Goal: Information Seeking & Learning: Check status

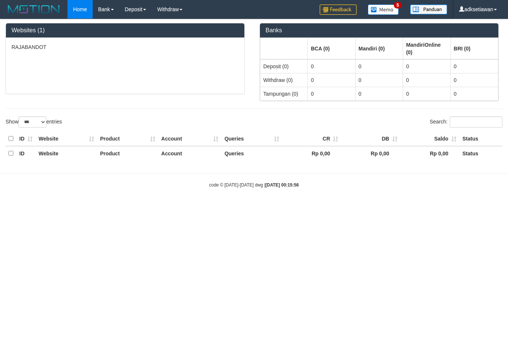
select select "***"
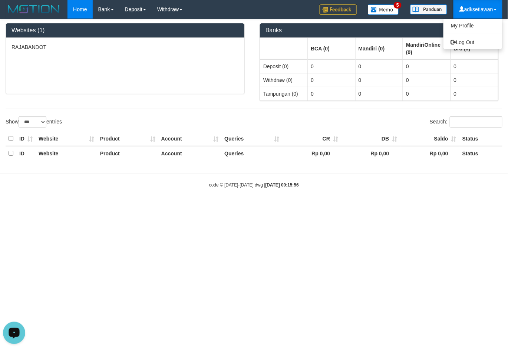
click at [482, 12] on link "adksetiawan" at bounding box center [478, 9] width 49 height 19
click at [466, 36] on ul "My Profile Log Out" at bounding box center [472, 34] width 59 height 31
click at [471, 35] on ul "My Profile Log Out" at bounding box center [472, 34] width 59 height 31
click at [465, 43] on link "Log Out" at bounding box center [473, 42] width 59 height 10
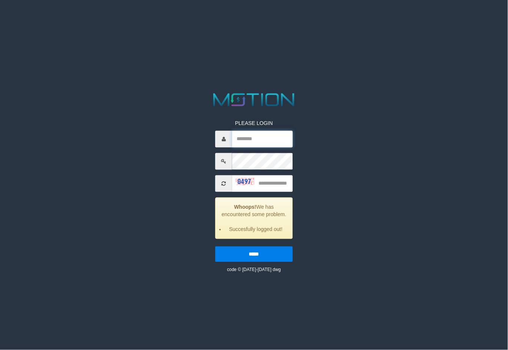
click at [271, 137] on input "text" at bounding box center [262, 139] width 60 height 17
paste input "**********"
type input "**********"
drag, startPoint x: 266, startPoint y: 183, endPoint x: 271, endPoint y: 187, distance: 5.8
click at [271, 187] on input "text" at bounding box center [262, 184] width 60 height 17
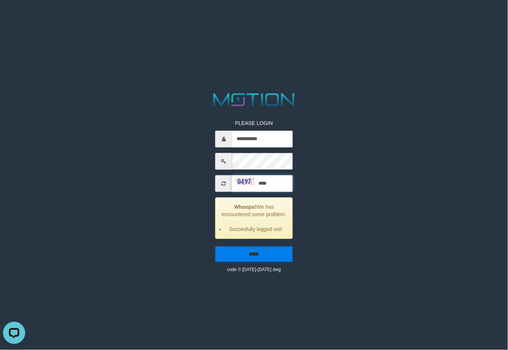
type input "****"
click at [266, 249] on input "*****" at bounding box center [254, 255] width 77 height 16
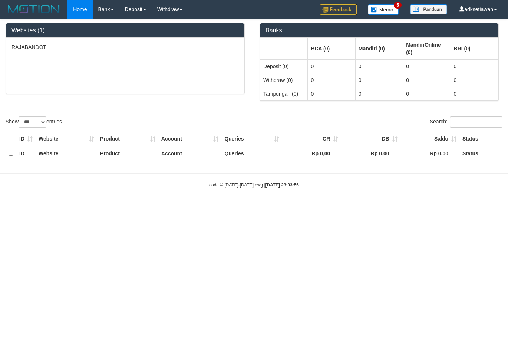
select select "***"
click at [10, 342] on button "Open LiveChat chat widget" at bounding box center [14, 333] width 22 height 22
click at [180, 62] on div "RAJABANDOT" at bounding box center [125, 66] width 239 height 56
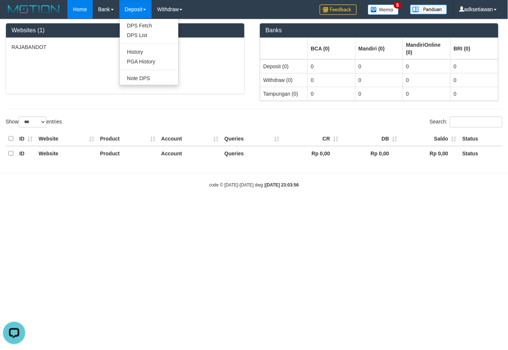
click at [137, 6] on link "Deposit" at bounding box center [135, 9] width 32 height 19
click at [140, 62] on link "PGA History" at bounding box center [149, 62] width 59 height 10
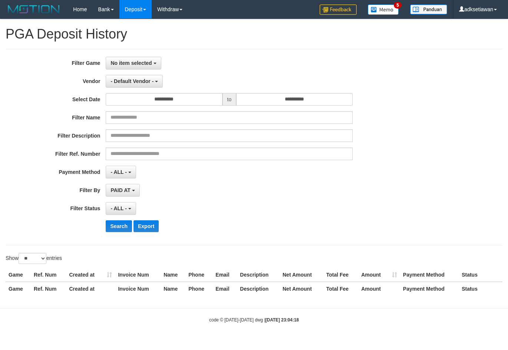
select select
select select "**"
click at [161, 82] on button "- Default Vendor -" at bounding box center [134, 81] width 57 height 13
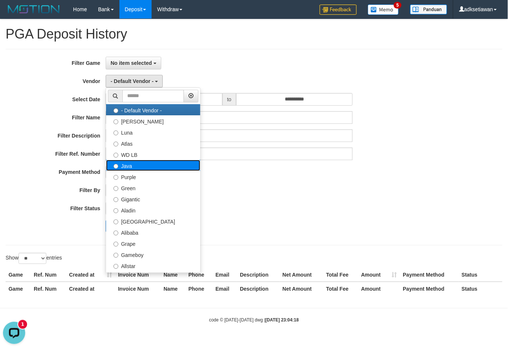
click at [158, 165] on label "Java" at bounding box center [153, 165] width 94 height 11
select select "**********"
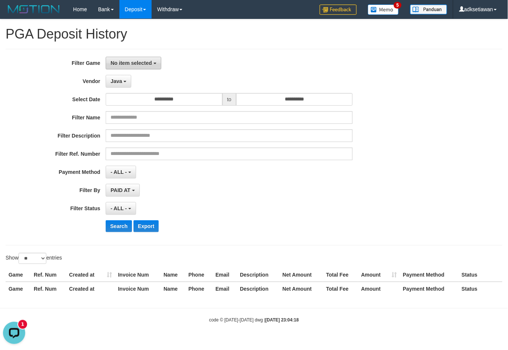
click at [146, 68] on button "No item selected" at bounding box center [133, 63] width 55 height 13
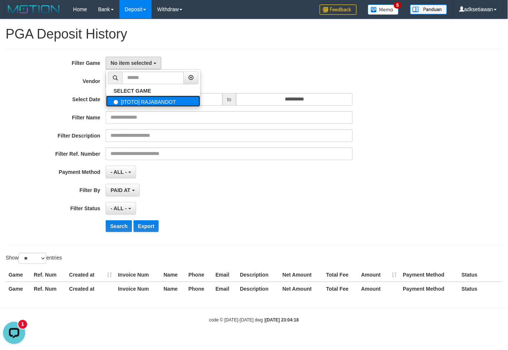
click at [155, 103] on label "[ITOTO] RAJABANDOT" at bounding box center [153, 101] width 94 height 11
select select "***"
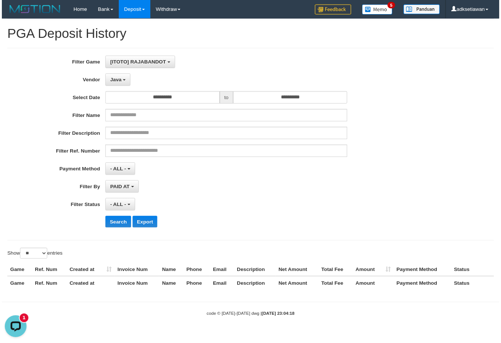
scroll to position [6, 0]
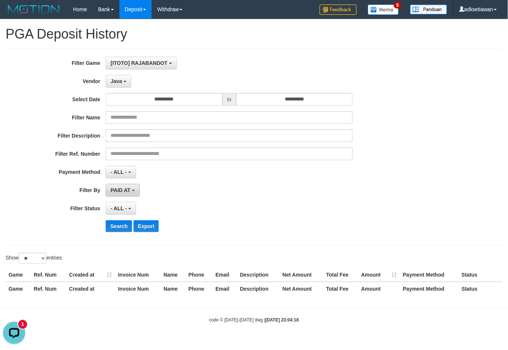
click at [130, 189] on span "PAID AT" at bounding box center [121, 190] width 20 height 6
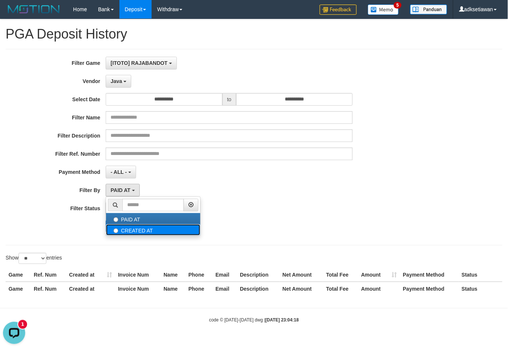
click at [132, 235] on label "CREATED AT" at bounding box center [153, 229] width 94 height 11
select select "*"
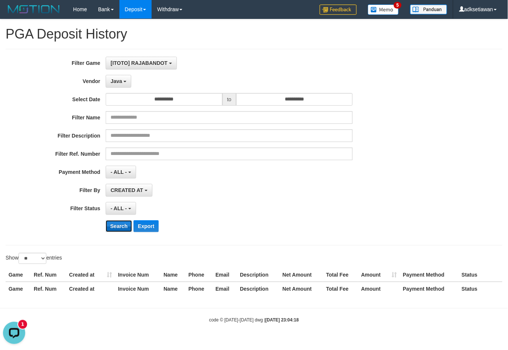
click at [121, 230] on button "Search" at bounding box center [119, 226] width 26 height 12
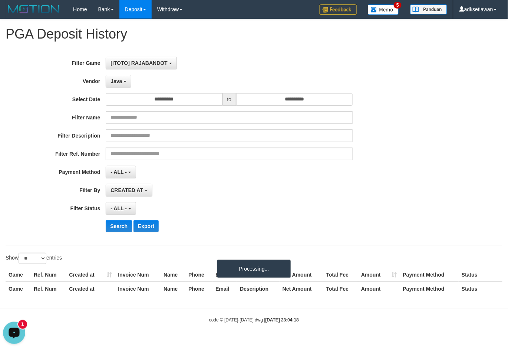
click at [9, 332] on div "Open LiveChat chat widget" at bounding box center [14, 332] width 13 height 13
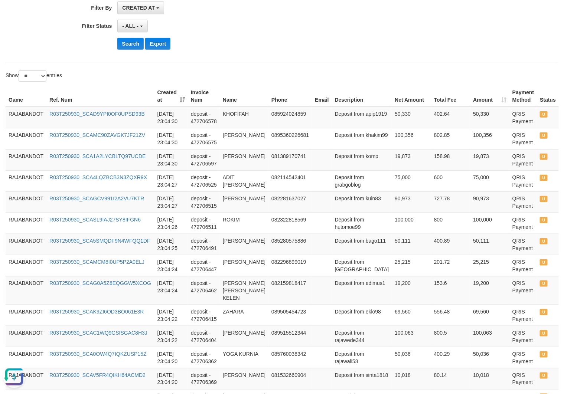
scroll to position [193, 0]
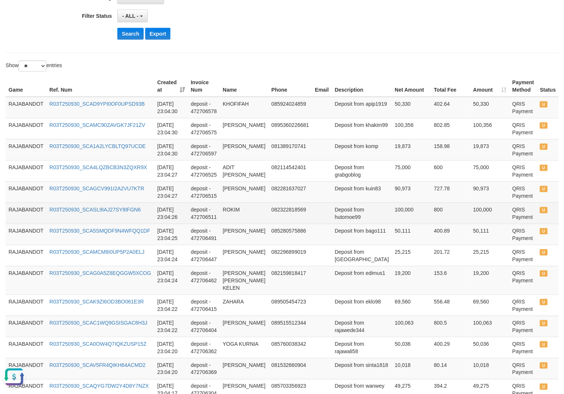
click at [289, 207] on td "082322818569" at bounding box center [289, 213] width 43 height 21
copy td "082322818569"
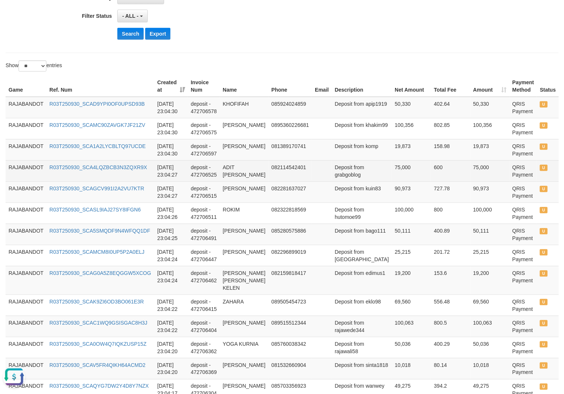
click at [292, 171] on td "082114542401" at bounding box center [289, 170] width 43 height 21
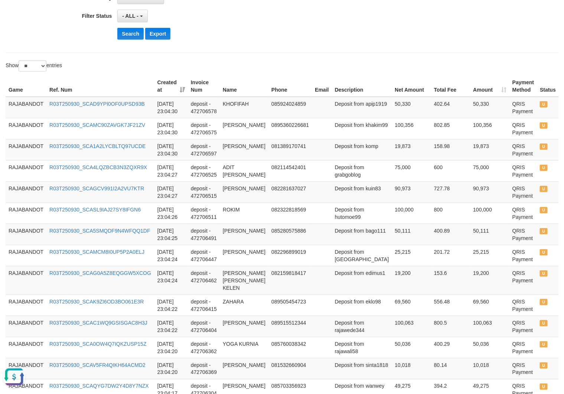
click at [363, 39] on div "Search Export" at bounding box center [293, 34] width 352 height 12
click at [216, 114] on td "deposit - 472706578" at bounding box center [204, 108] width 32 height 22
click at [208, 160] on td "deposit - 472706597" at bounding box center [204, 149] width 32 height 21
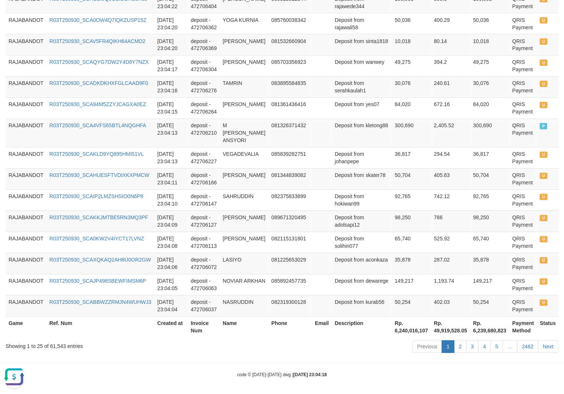
scroll to position [527, 0]
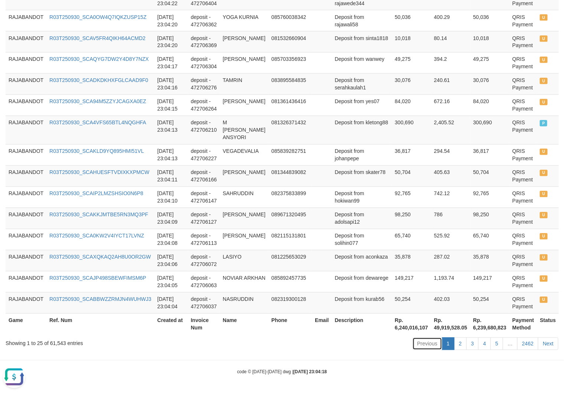
click at [414, 342] on link "Previous" at bounding box center [427, 344] width 30 height 13
click at [433, 347] on link "Previous" at bounding box center [427, 344] width 30 height 13
click at [426, 341] on link "Previous" at bounding box center [427, 344] width 30 height 13
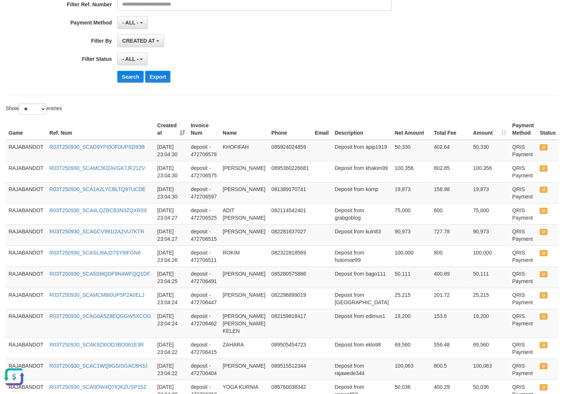
scroll to position [0, 0]
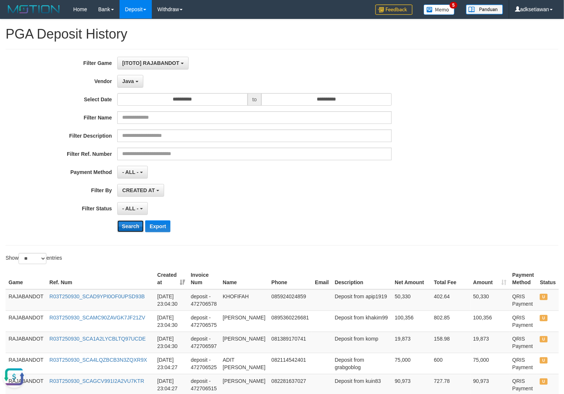
click at [125, 230] on button "Search" at bounding box center [130, 226] width 26 height 12
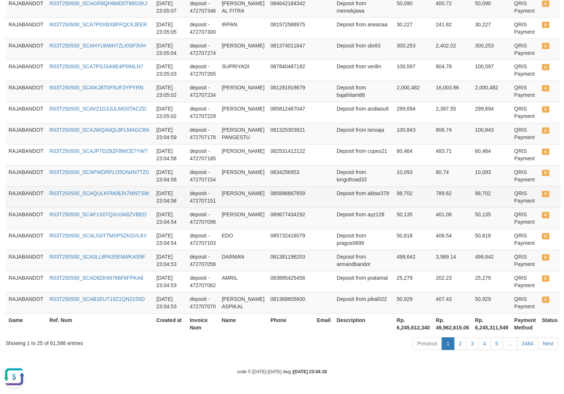
scroll to position [534, 0]
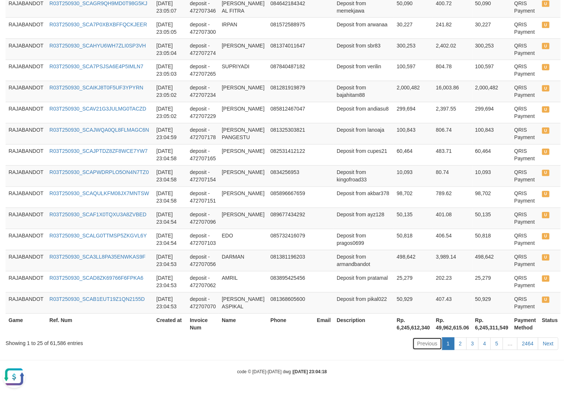
click at [416, 343] on link "Previous" at bounding box center [427, 344] width 30 height 13
click at [419, 343] on link "Previous" at bounding box center [427, 344] width 30 height 13
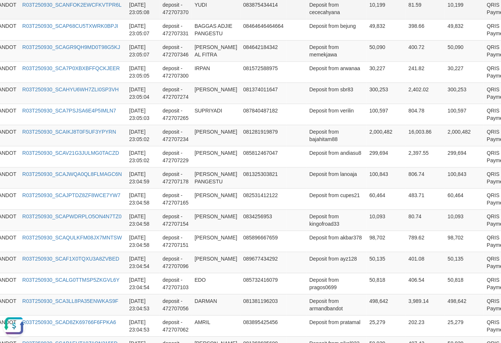
scroll to position [583, 27]
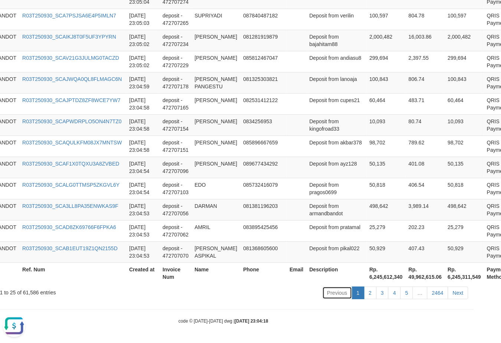
click at [339, 293] on link "Previous" at bounding box center [337, 292] width 30 height 13
